Goal: Task Accomplishment & Management: Manage account settings

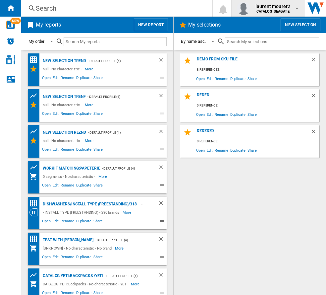
click at [284, 11] on b "CATALOG SEAGATE" at bounding box center [273, 11] width 33 height 4
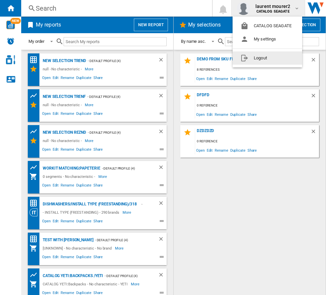
click at [276, 61] on button "Logout" at bounding box center [268, 57] width 70 height 13
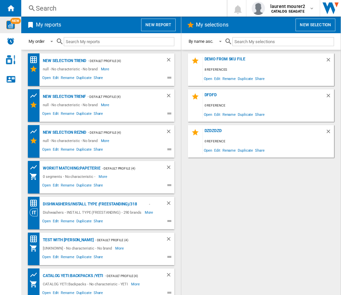
click at [7, 25] on img "WiseCard" at bounding box center [10, 25] width 9 height 9
